Goal: Communication & Community: Answer question/provide support

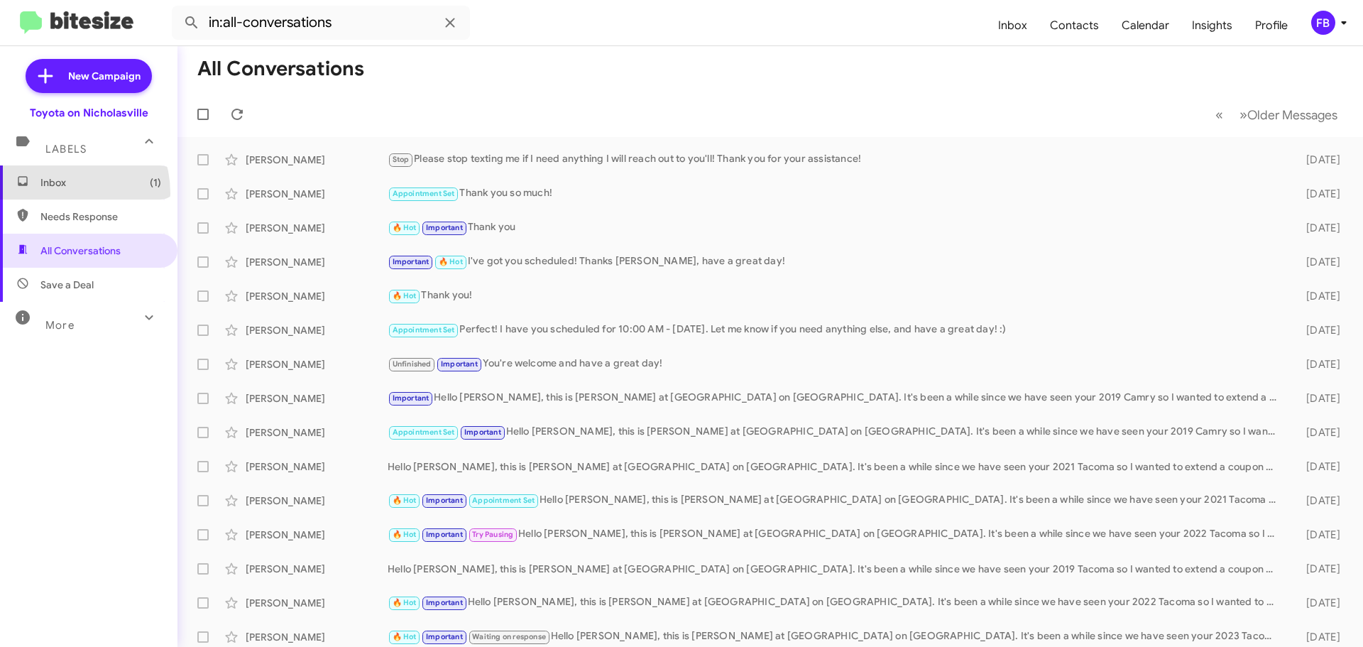
click at [57, 193] on span "Inbox (1)" at bounding box center [88, 182] width 177 height 34
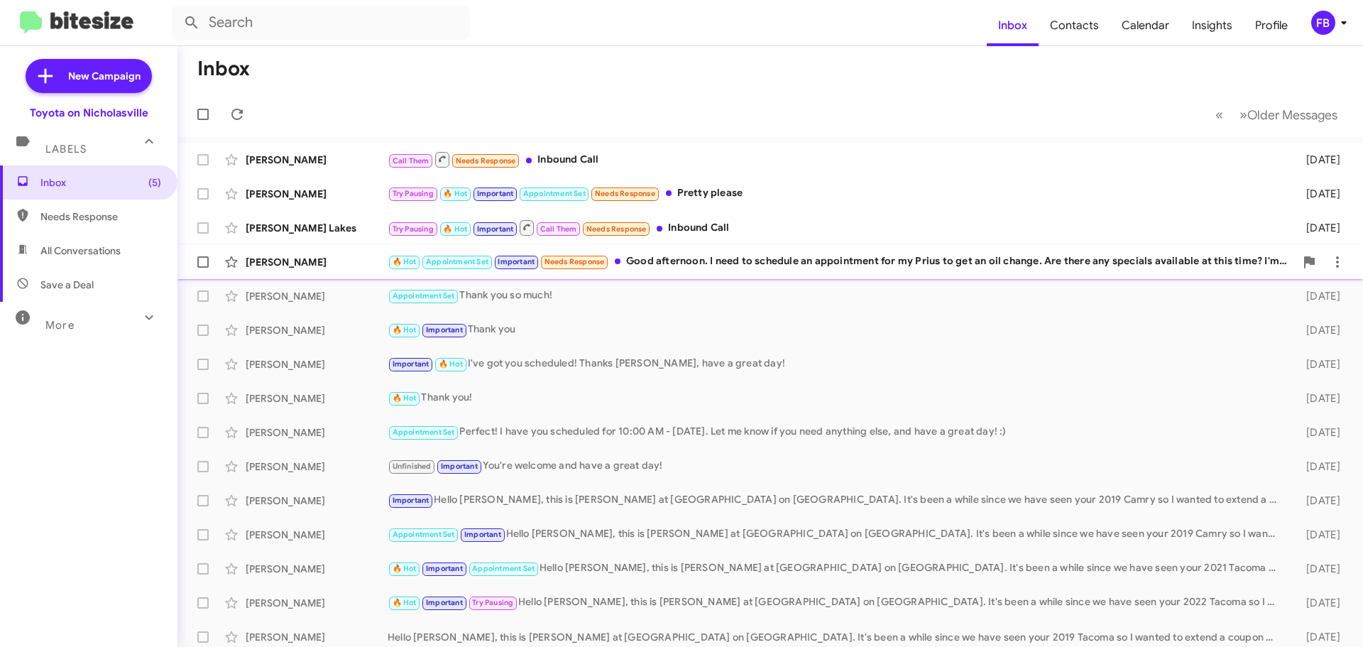
click at [851, 260] on div "🔥 Hot Appointment Set Important Needs Response Good afternoon. I need to schedu…" at bounding box center [840, 261] width 907 height 16
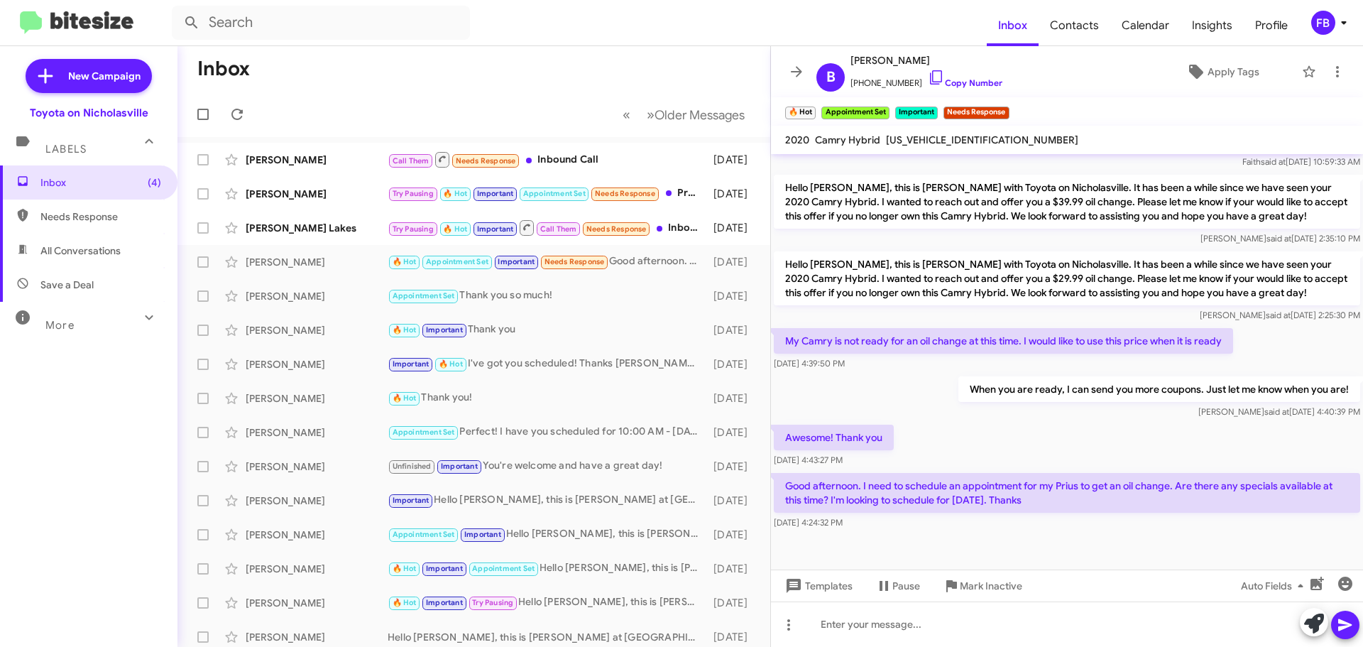
scroll to position [1828, 0]
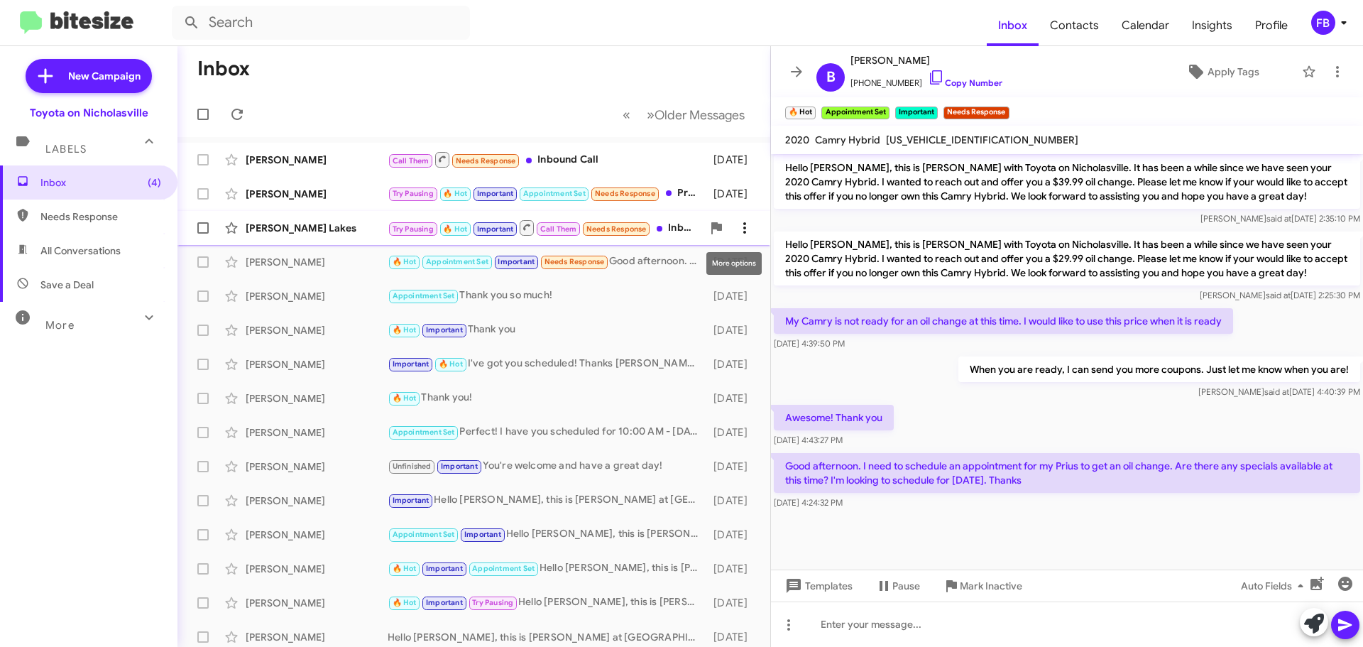
click at [736, 229] on icon at bounding box center [744, 227] width 17 height 17
click at [835, 296] on div at bounding box center [681, 323] width 1363 height 647
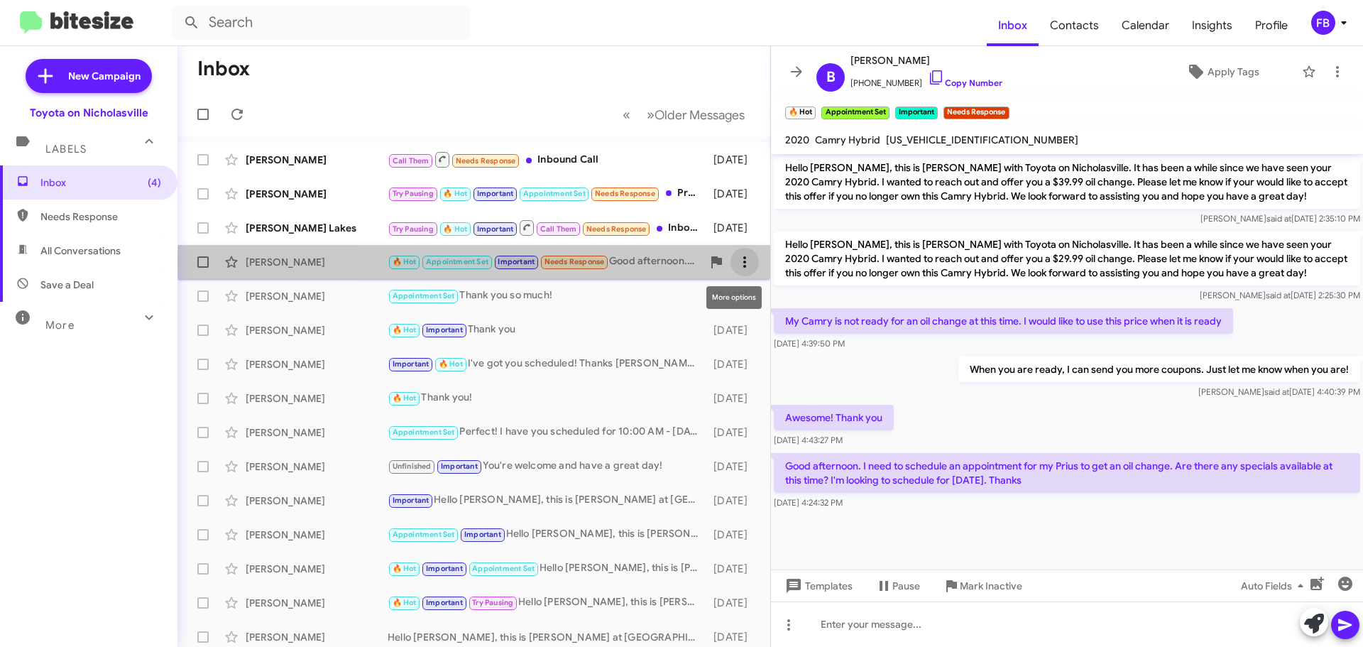
click at [739, 264] on icon at bounding box center [744, 261] width 17 height 17
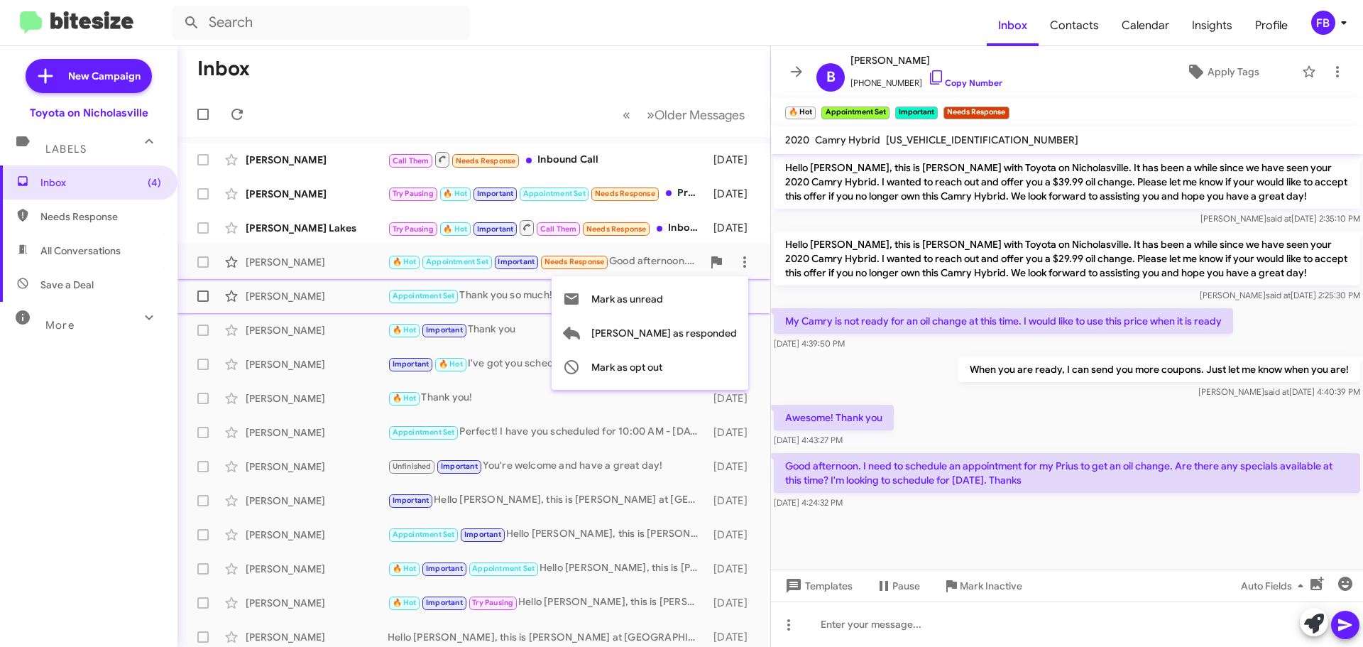
click at [663, 301] on span "Mark as unread" at bounding box center [627, 299] width 72 height 34
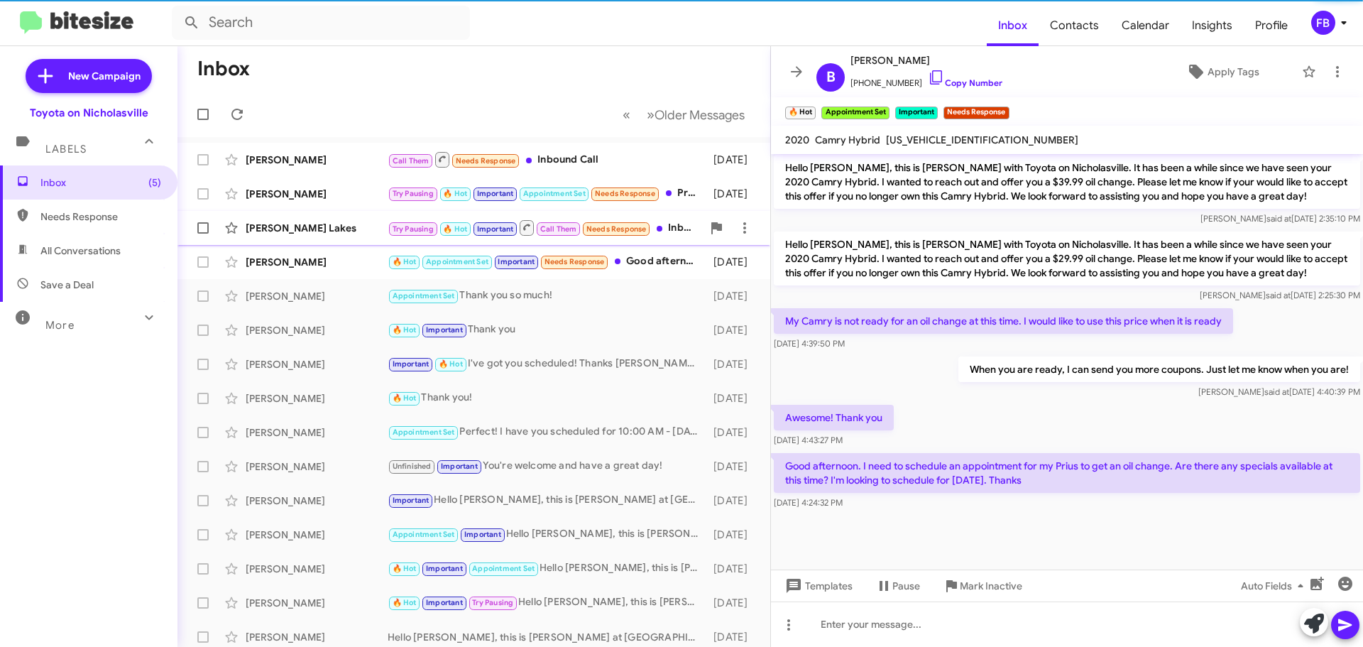
click at [339, 233] on div "[PERSON_NAME] Lakes" at bounding box center [317, 228] width 142 height 14
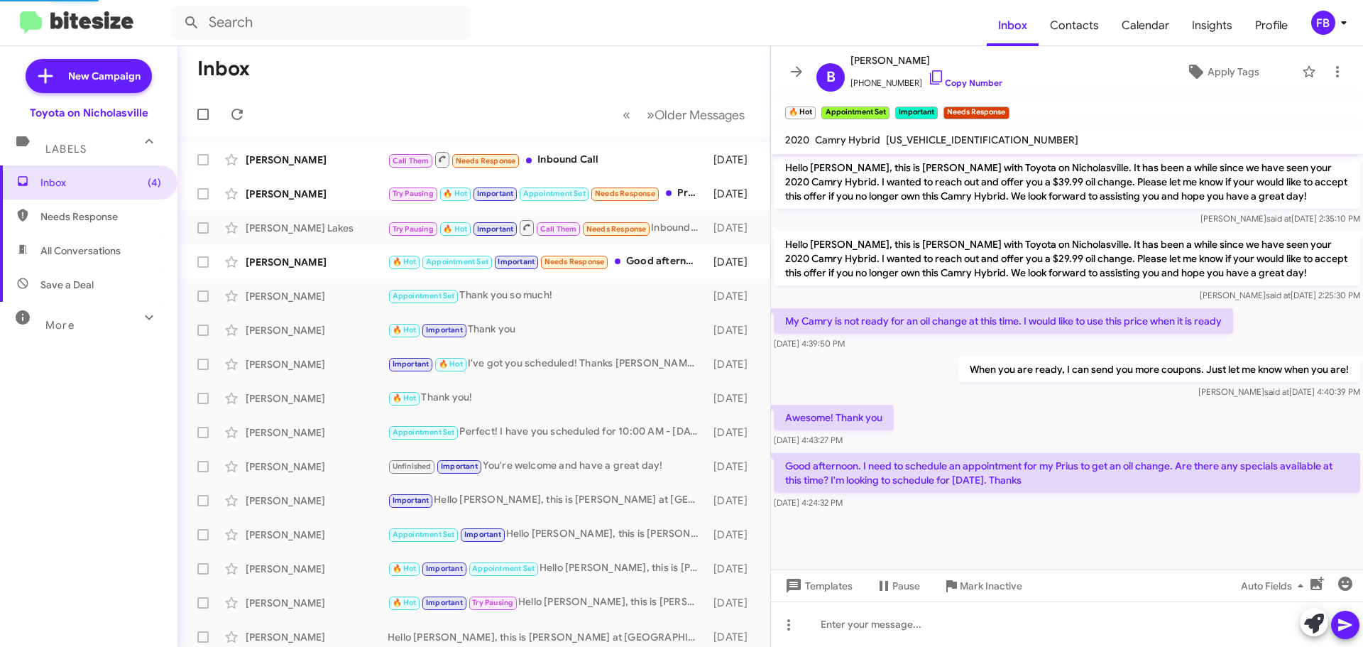
scroll to position [705, 0]
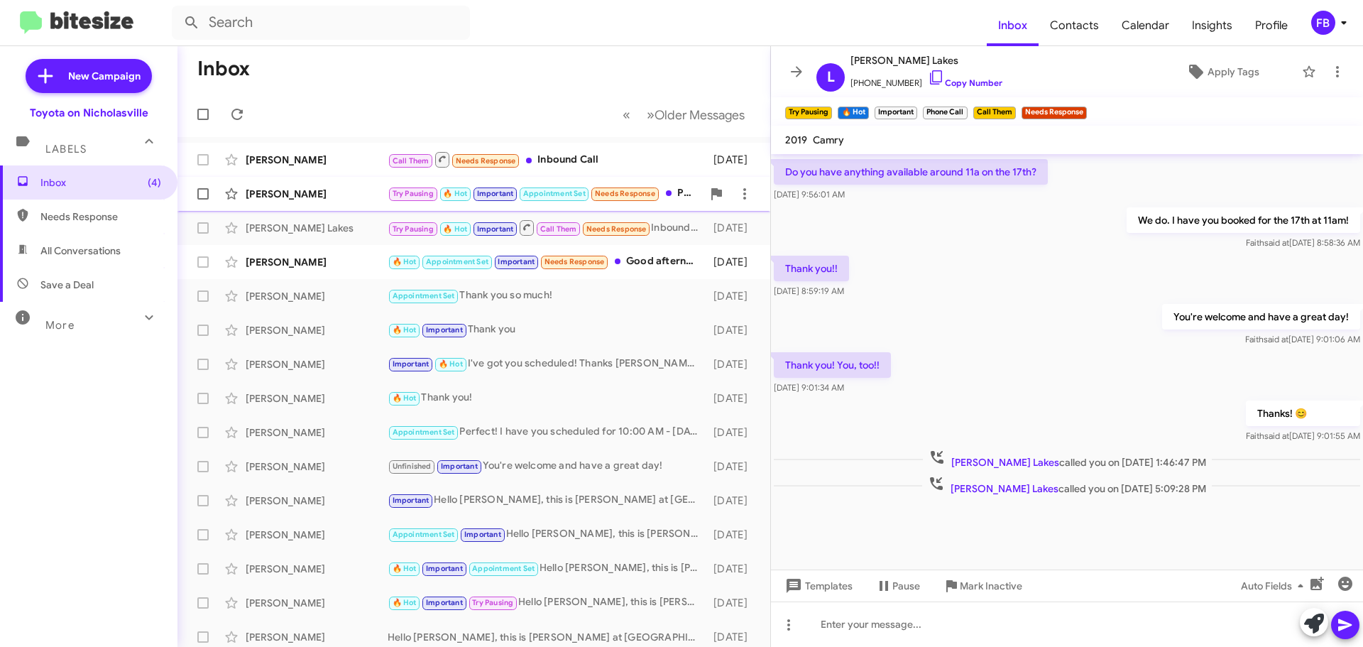
click at [292, 197] on div "[PERSON_NAME]" at bounding box center [317, 194] width 142 height 14
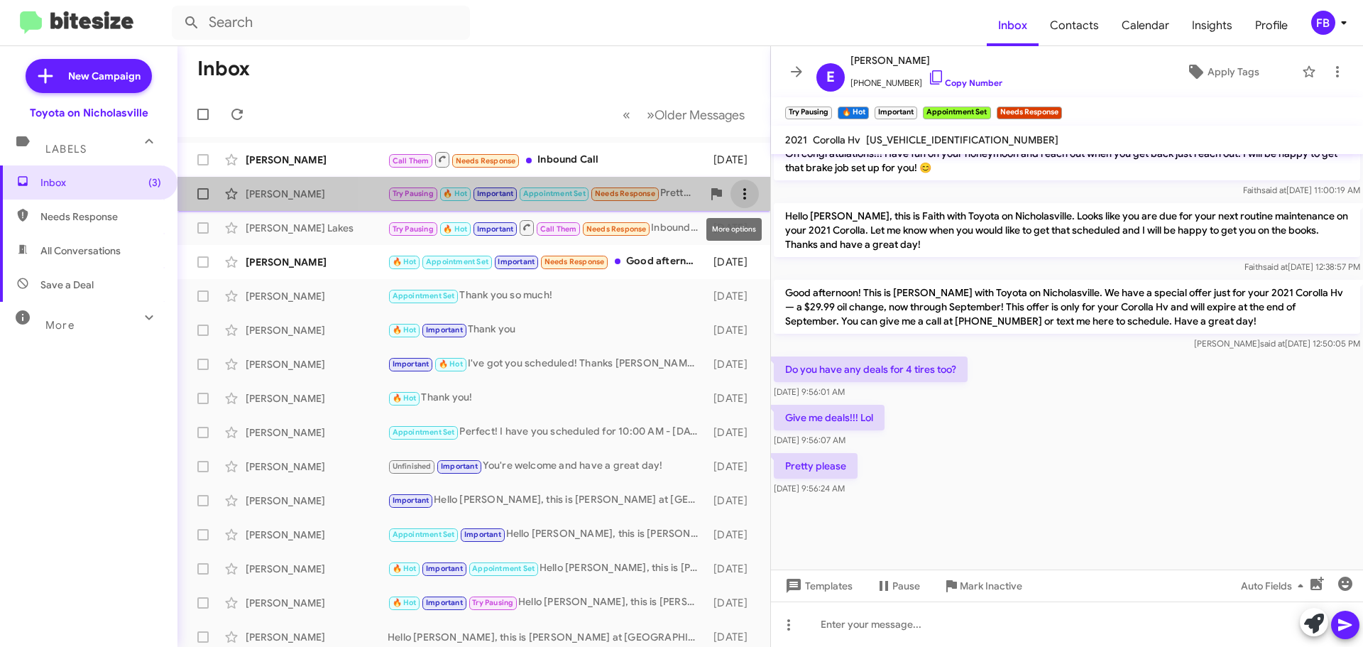
click at [743, 199] on icon at bounding box center [744, 193] width 3 height 11
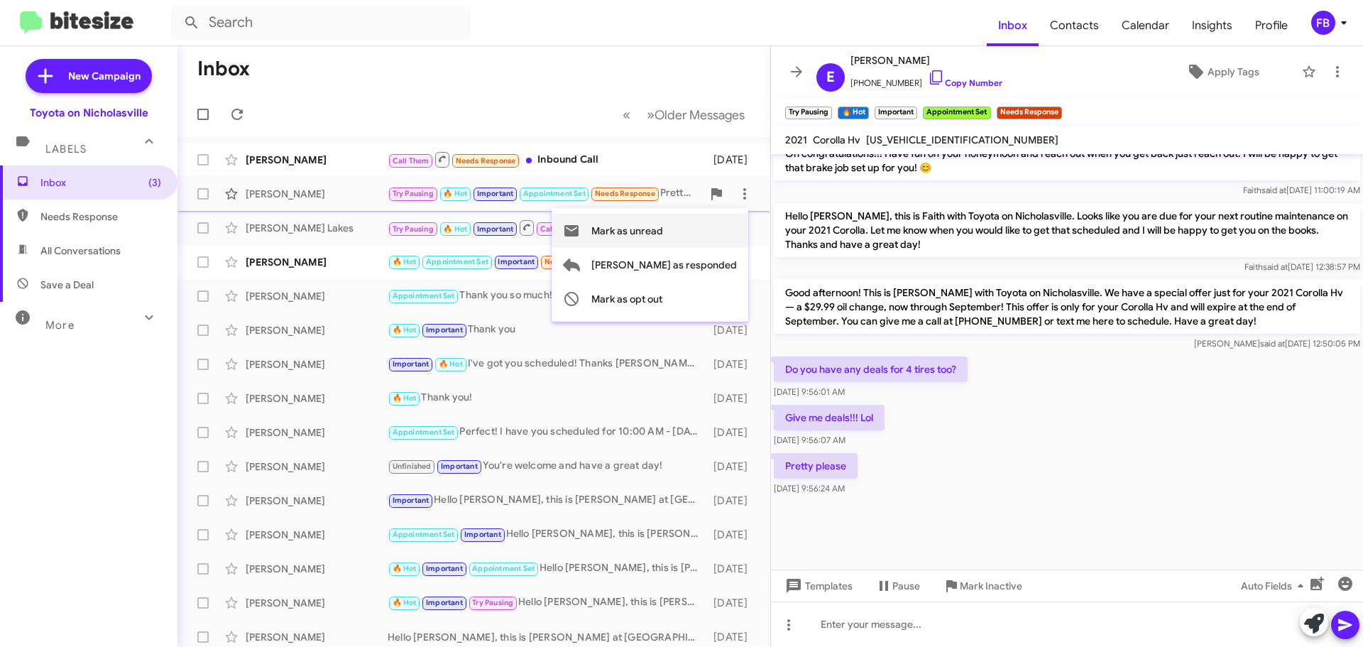
click at [663, 231] on span "Mark as unread" at bounding box center [627, 231] width 72 height 34
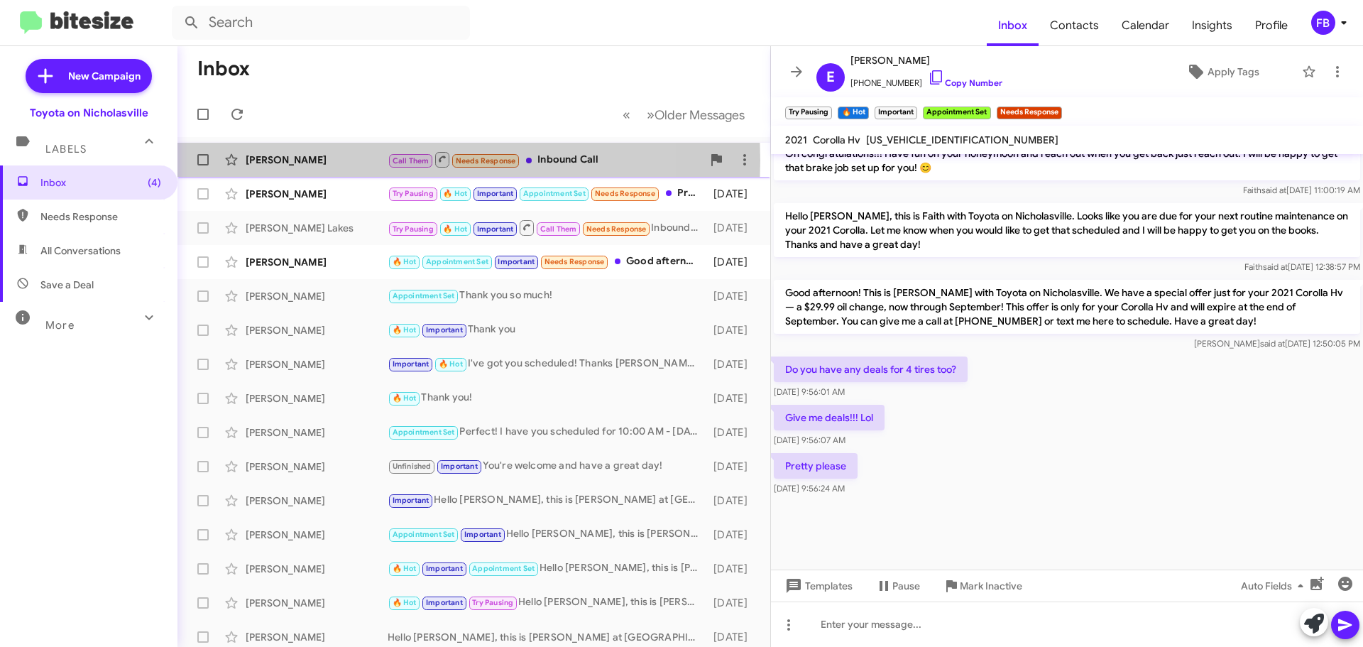
click at [357, 160] on div "[PERSON_NAME]" at bounding box center [317, 160] width 142 height 14
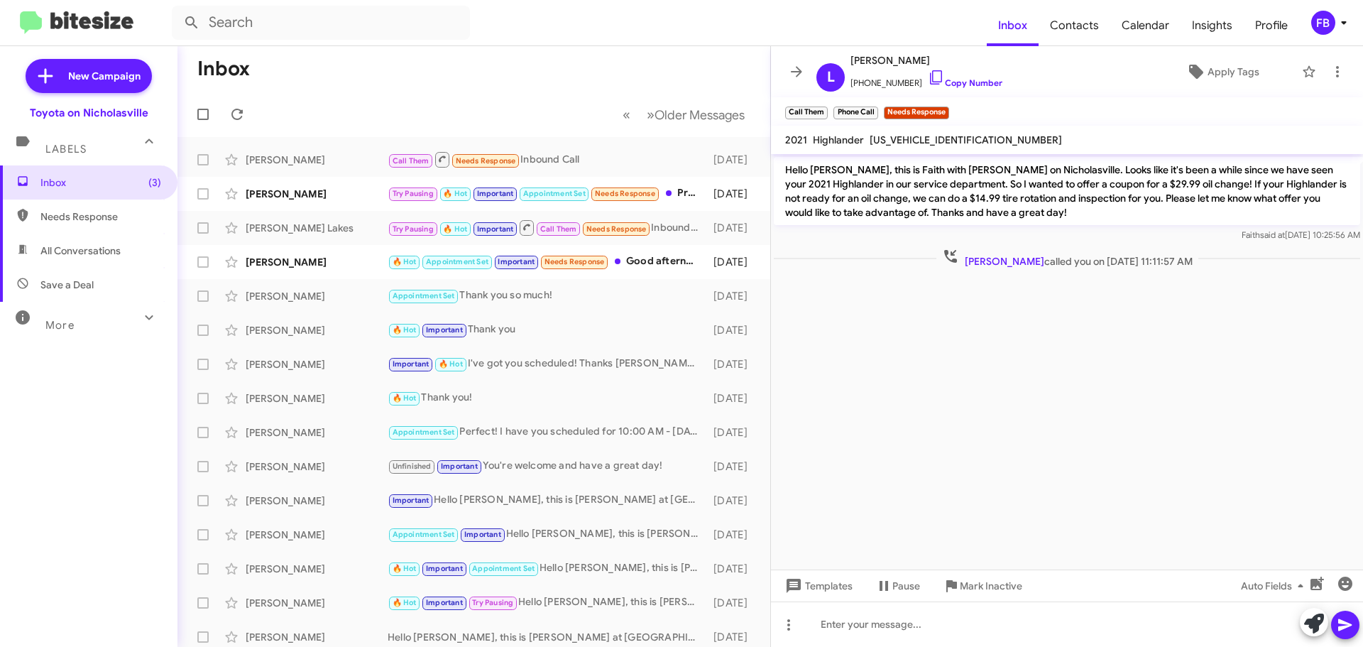
click at [923, 136] on span "[US_VEHICLE_IDENTIFICATION_NUMBER]" at bounding box center [965, 139] width 192 height 13
copy span "[US_VEHICLE_IDENTIFICATION_NUMBER]"
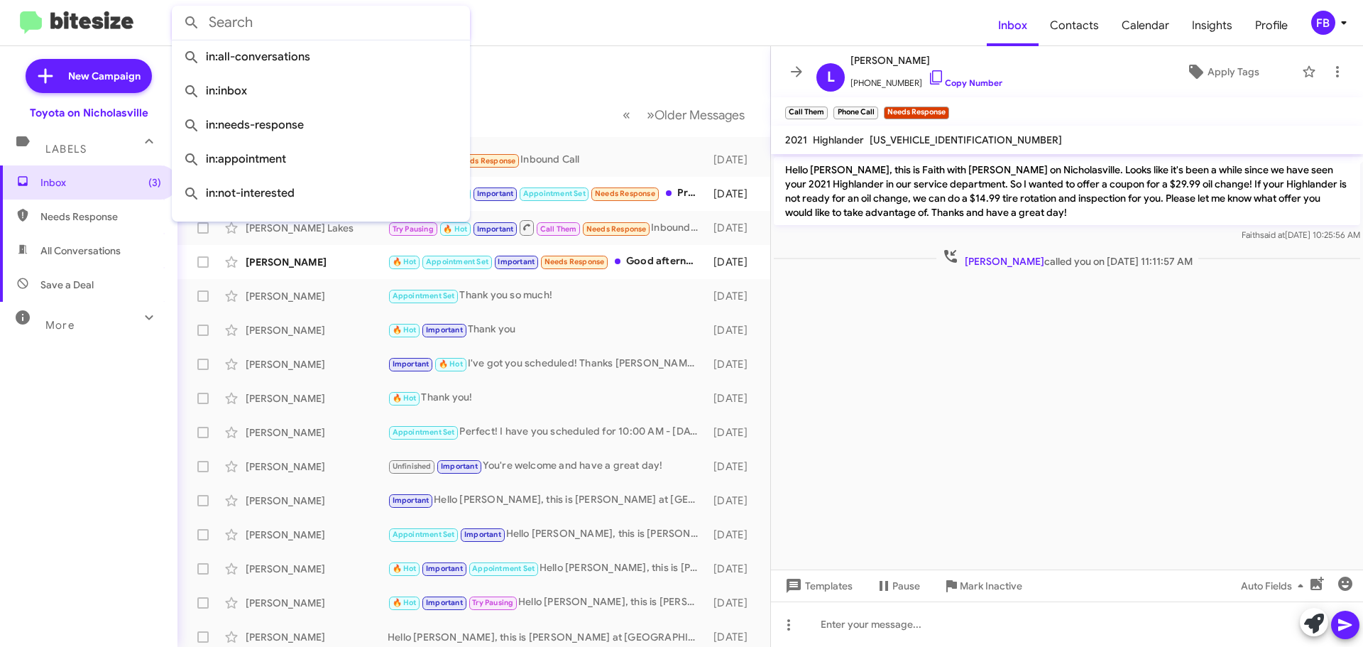
click at [271, 21] on input "text" at bounding box center [321, 23] width 298 height 34
paste input "[PERSON_NAME]"
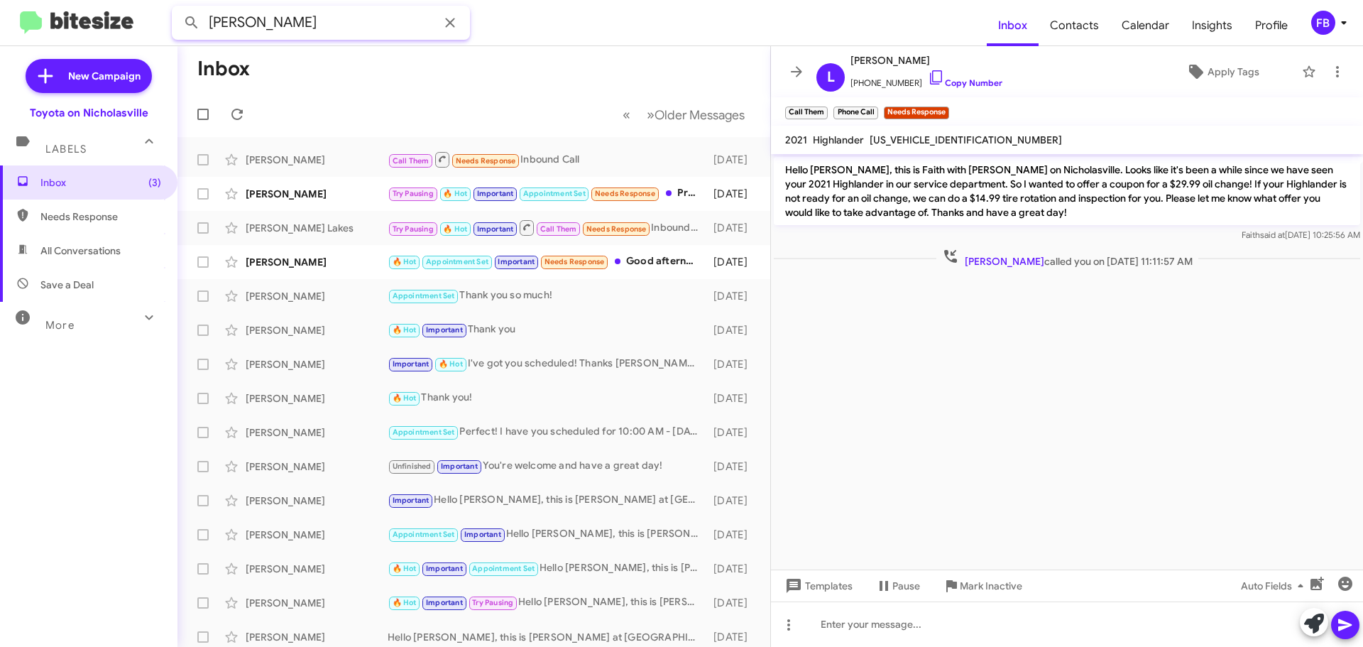
type input "[PERSON_NAME]"
click at [177, 9] on button at bounding box center [191, 23] width 28 height 28
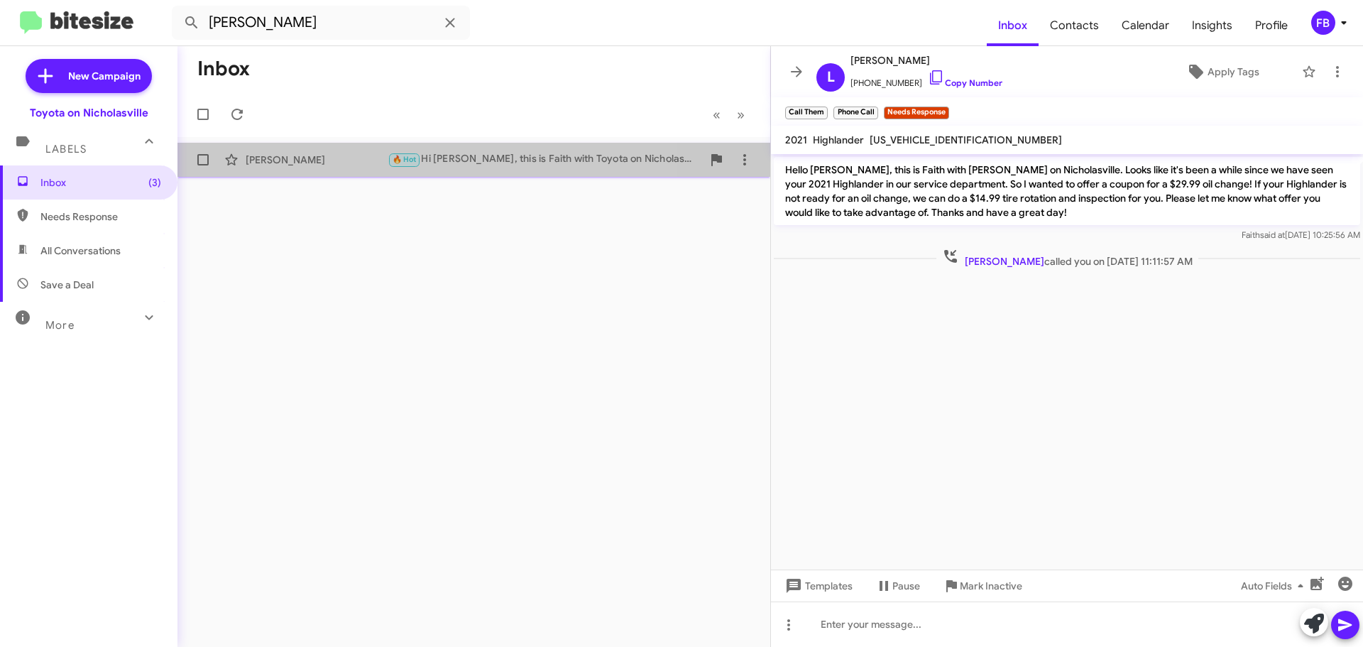
click at [363, 160] on div "[PERSON_NAME]" at bounding box center [317, 160] width 142 height 14
